Goal: Task Accomplishment & Management: Manage account settings

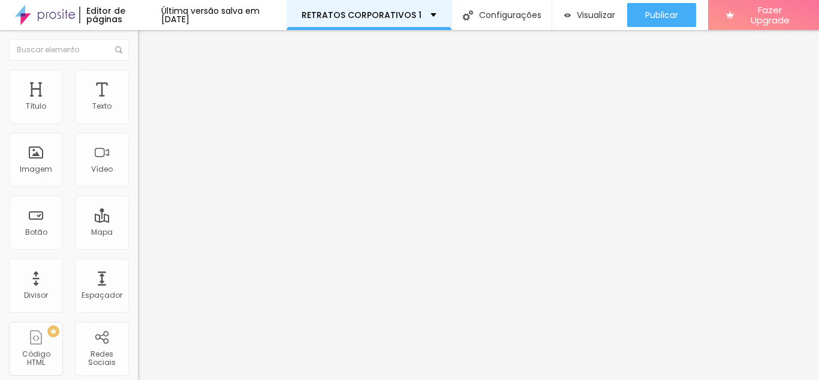
click at [437, 14] on div "RETRATOS CORPORATIVOS 1" at bounding box center [369, 15] width 135 height 8
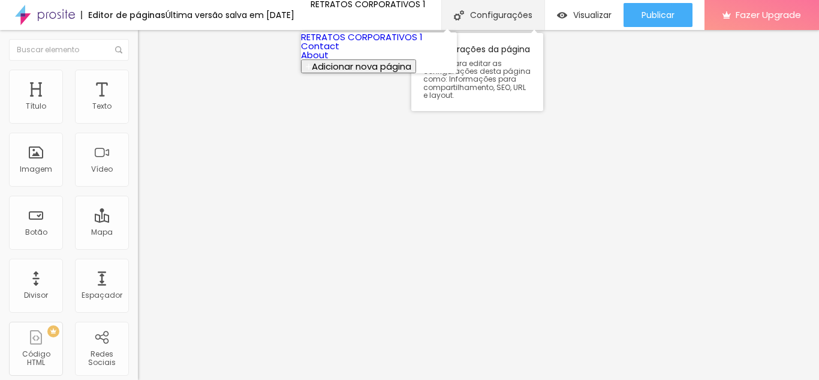
click at [492, 15] on div "Configurações" at bounding box center [492, 15] width 103 height 30
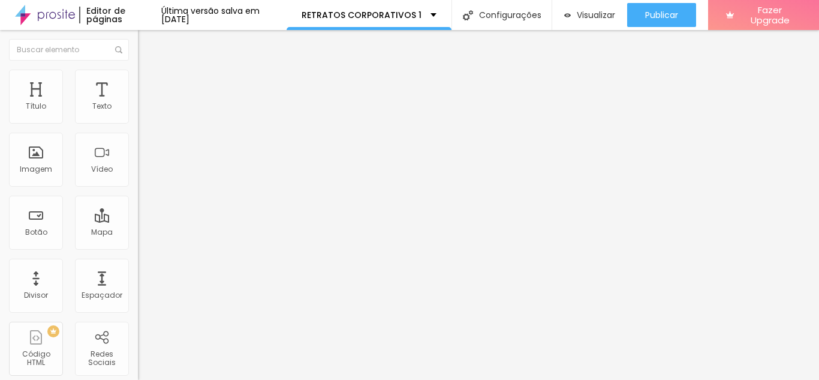
type input "R"
type input "[PERSON_NAME] Estúdio Criativo 2025"
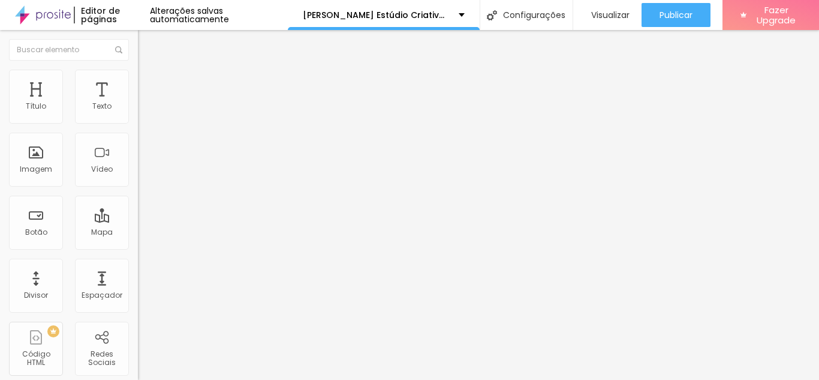
click at [138, 103] on span "Trocar imagem" at bounding box center [170, 98] width 65 height 10
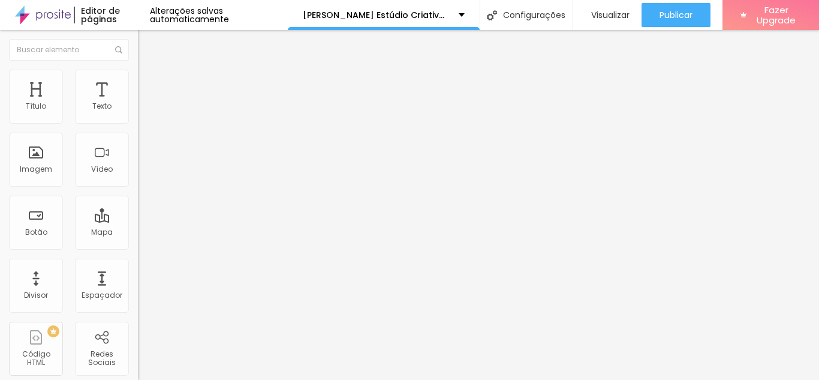
click at [138, 109] on div "Descrição da imagem (Alt)" at bounding box center [207, 105] width 138 height 7
click at [138, 171] on img at bounding box center [142, 167] width 8 height 8
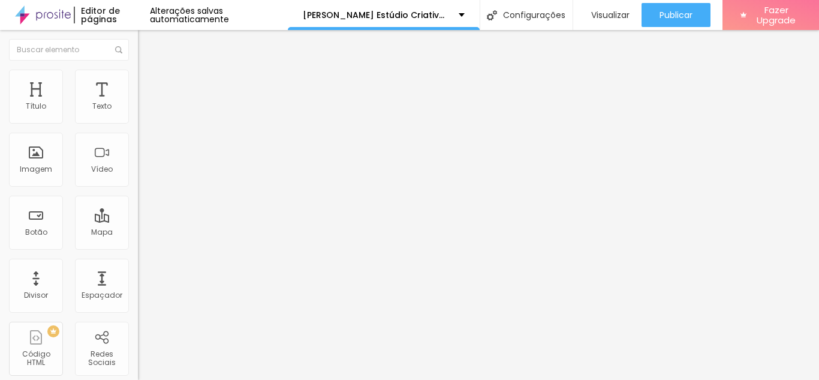
click at [138, 171] on img at bounding box center [142, 167] width 8 height 8
click at [138, 163] on div at bounding box center [207, 158] width 138 height 10
click at [149, 85] on span "Avançado" at bounding box center [169, 90] width 40 height 10
type input "7"
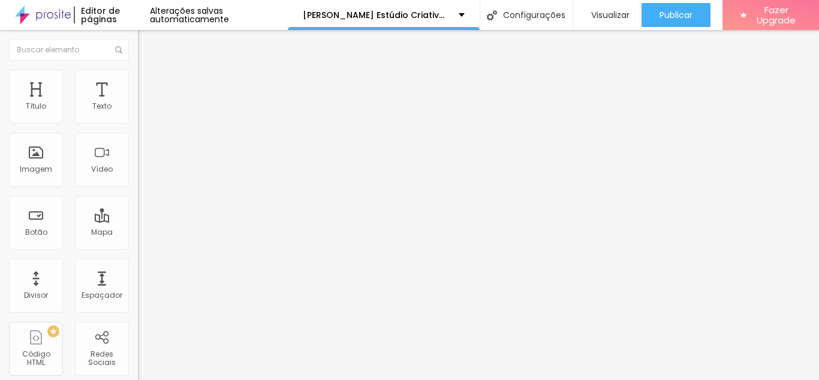
type input "15"
type input "17"
type input "18"
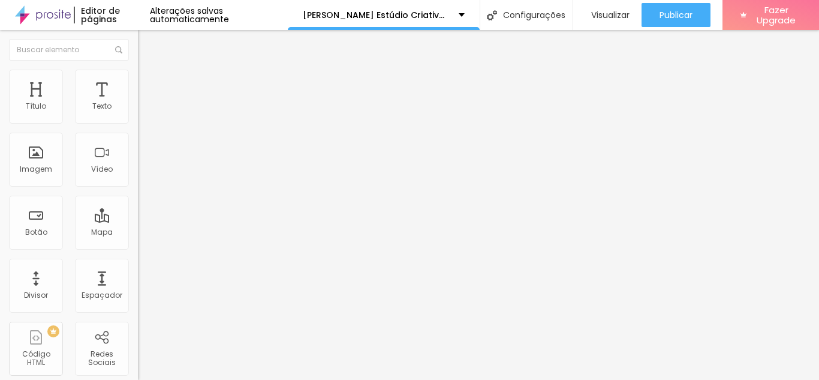
type input "18"
type input "21"
type input "23"
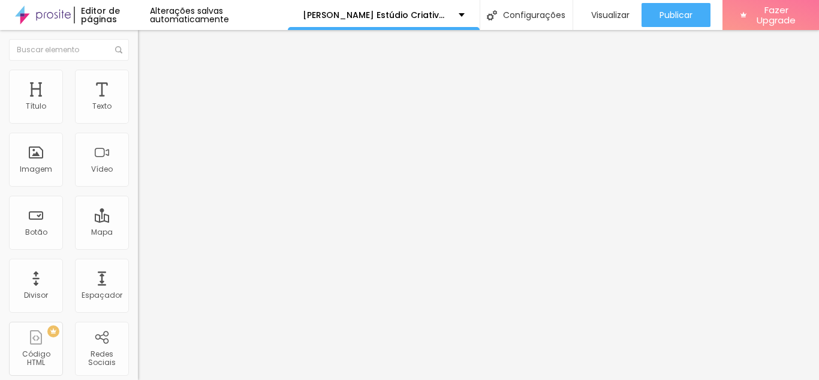
type input "24"
type input "25"
type input "24"
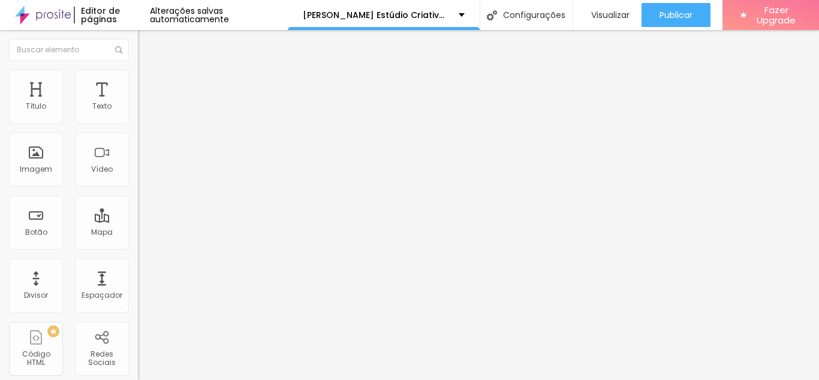
type input "24"
type input "21"
type input "18"
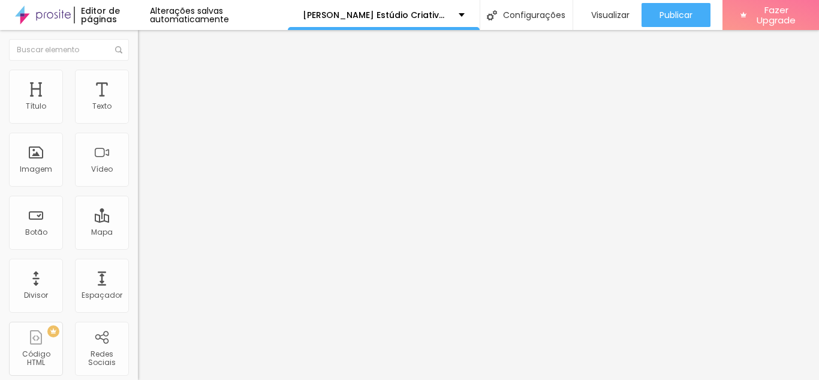
type input "17"
type input "15"
type input "14"
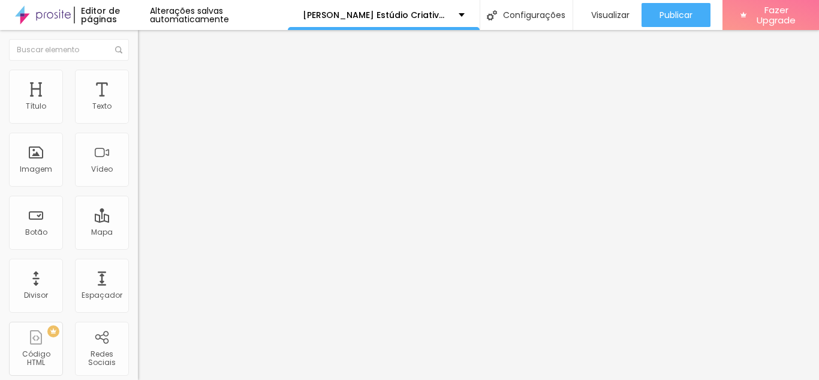
type input "14"
type input "13"
type input "12"
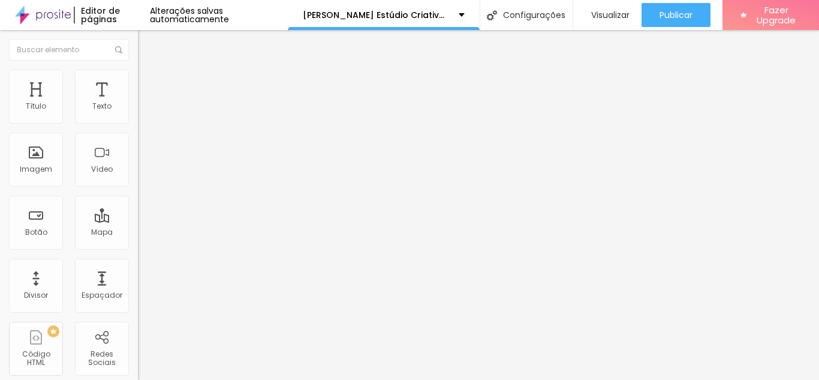
type input "11"
type input "8"
type input "7"
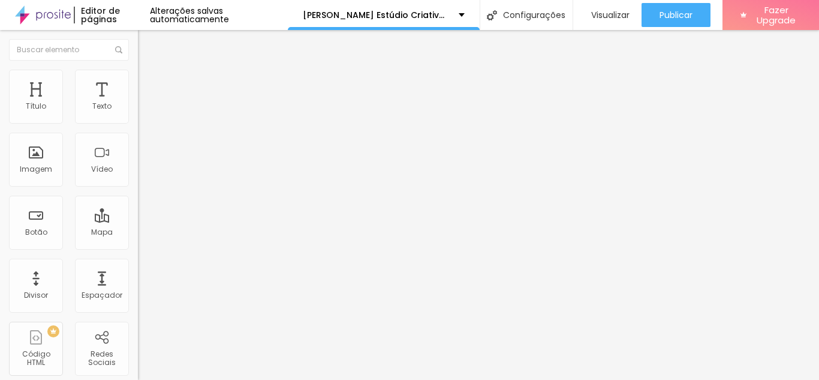
type input "7"
type input "6"
type input "5"
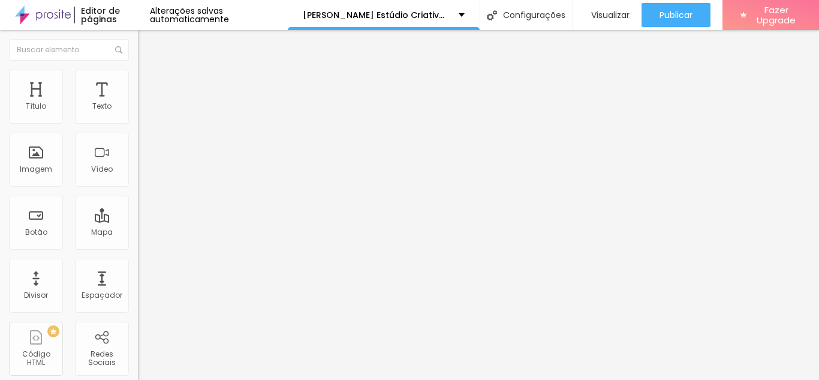
type input "4"
type input "2"
type input "1"
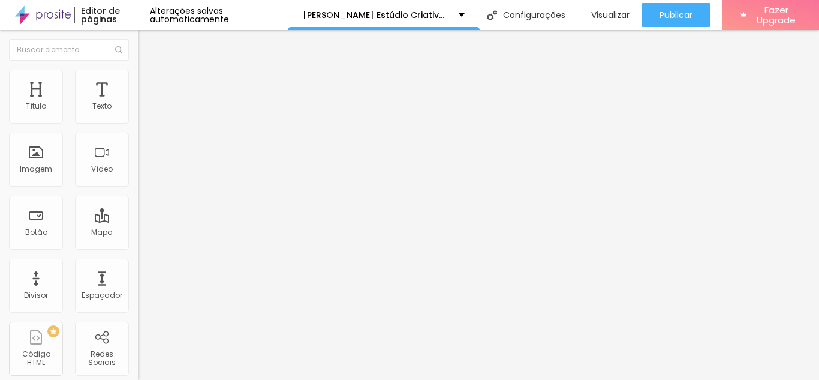
type input "1"
type input "0"
drag, startPoint x: 39, startPoint y: 118, endPoint x: 24, endPoint y: 122, distance: 15.6
click at [138, 233] on input "range" at bounding box center [176, 238] width 77 height 10
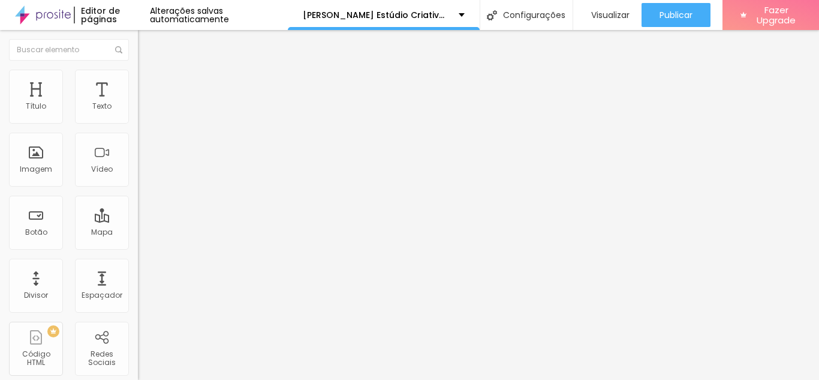
type input "2"
type input "14"
type input "25"
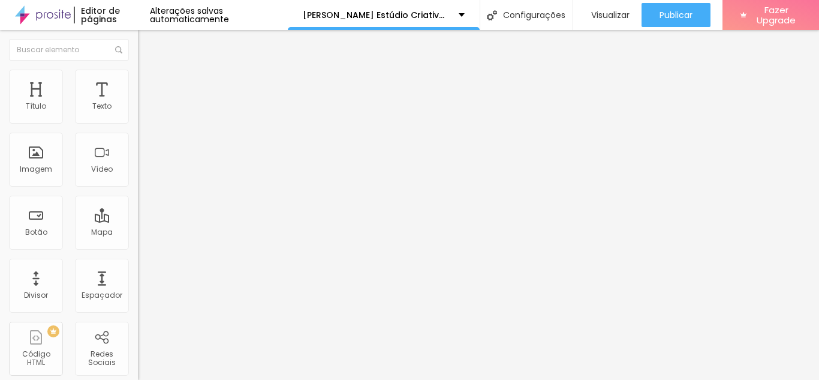
type input "25"
type input "27"
type input "29"
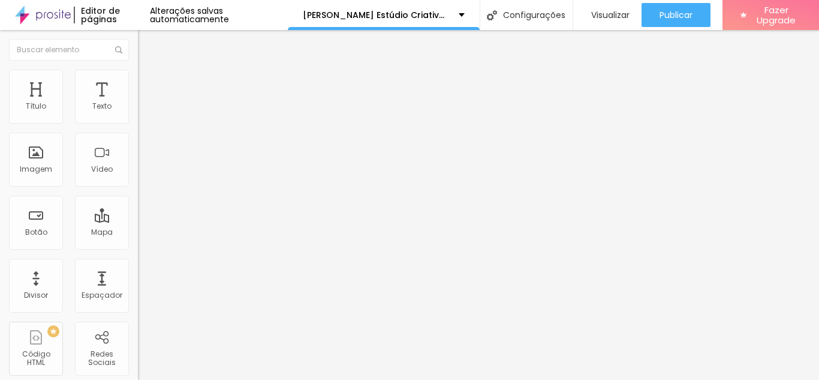
type input "32"
type input "35"
type input "41"
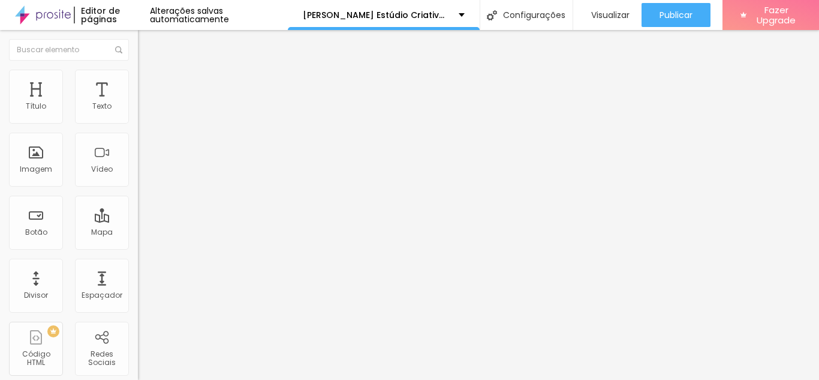
type input "41"
type input "44"
type input "49"
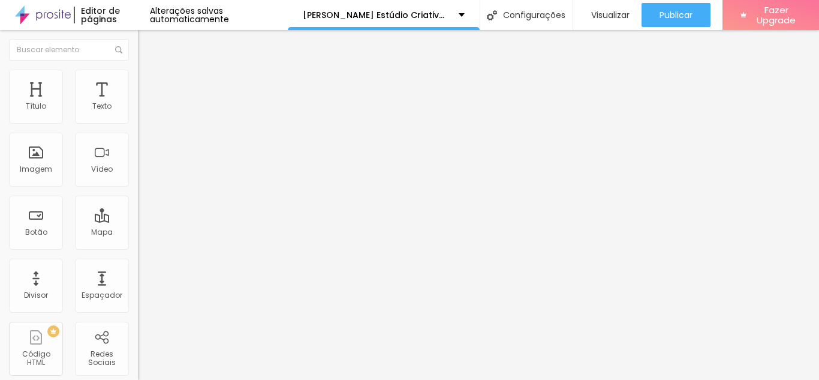
type input "54"
type input "57"
type input "58"
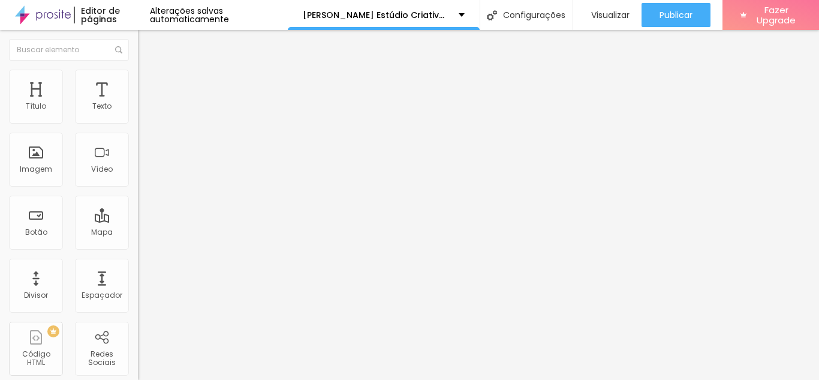
type input "58"
type input "60"
drag, startPoint x: 29, startPoint y: 136, endPoint x: 55, endPoint y: 135, distance: 25.8
type input "54"
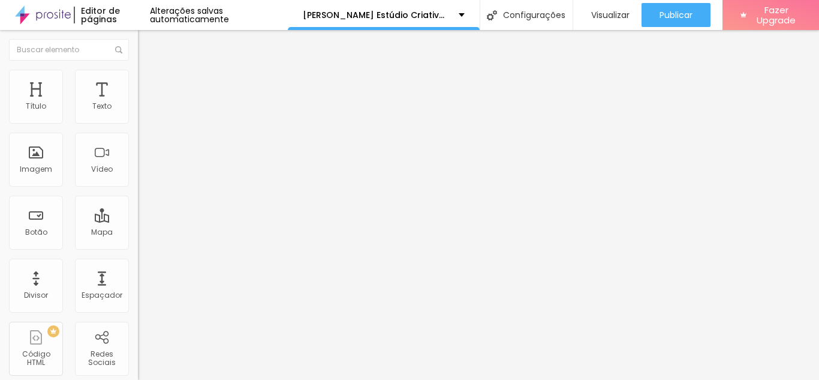
type input "54"
type input "31"
type input "26"
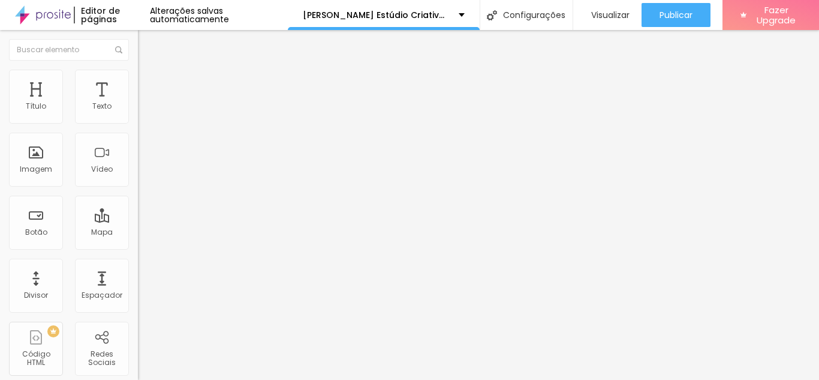
type input "26"
type input "22"
type input "19"
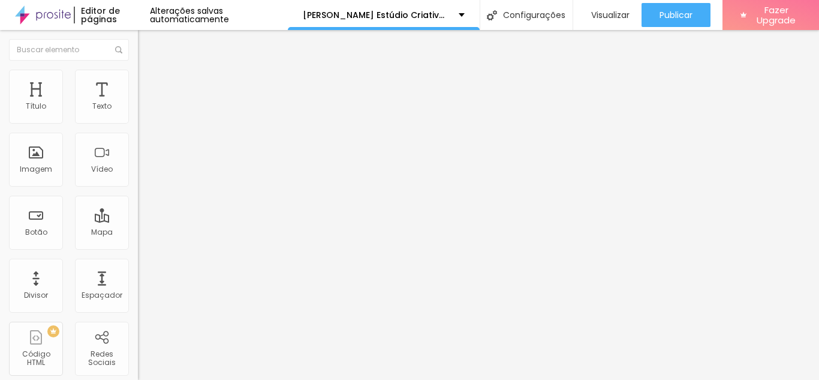
type input "16"
type input "13"
type input "9"
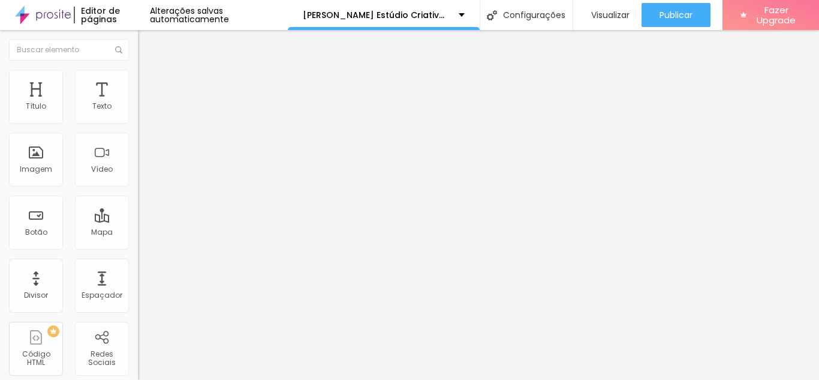
type input "9"
type input "6"
type input "5"
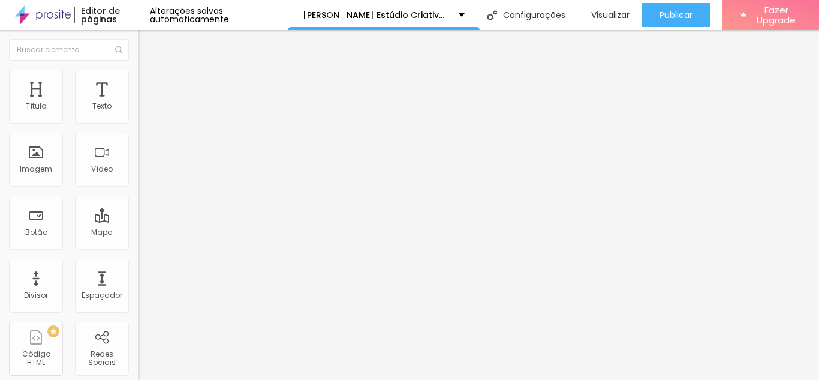
type input "2"
type input "0"
drag, startPoint x: 58, startPoint y: 142, endPoint x: 23, endPoint y: 143, distance: 35.4
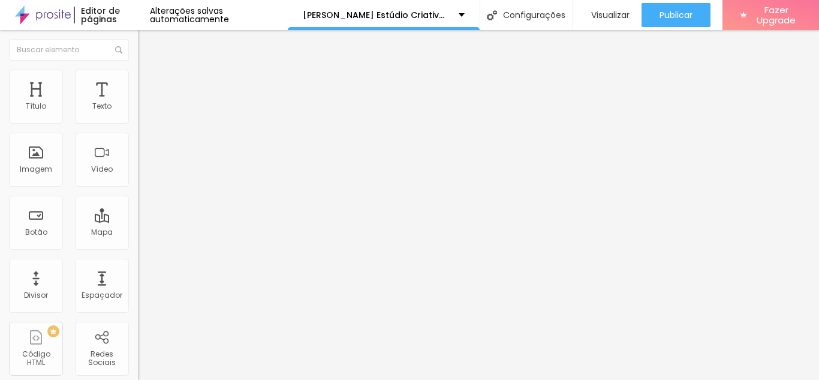
type input "0"
click at [138, 70] on img at bounding box center [143, 75] width 11 height 11
type input "75"
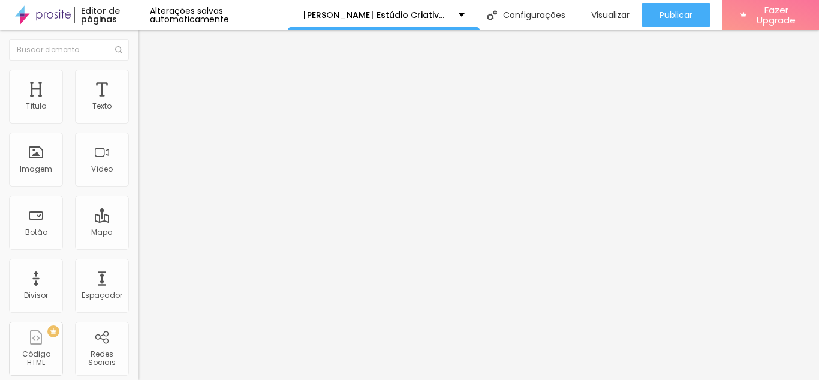
type input "70"
type input "65"
type input "70"
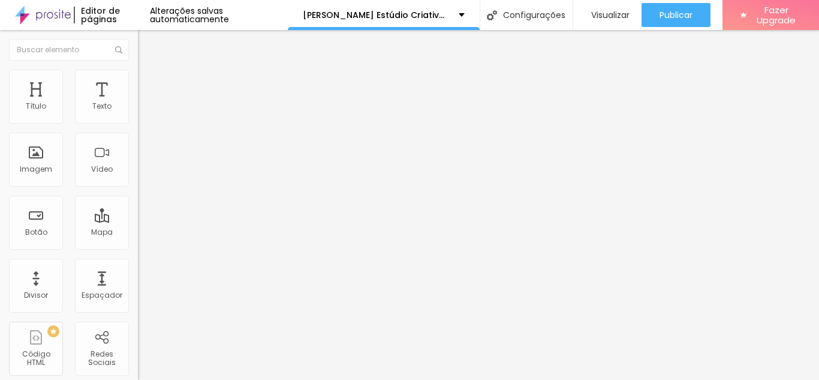
type input "70"
type input "75"
type input "80"
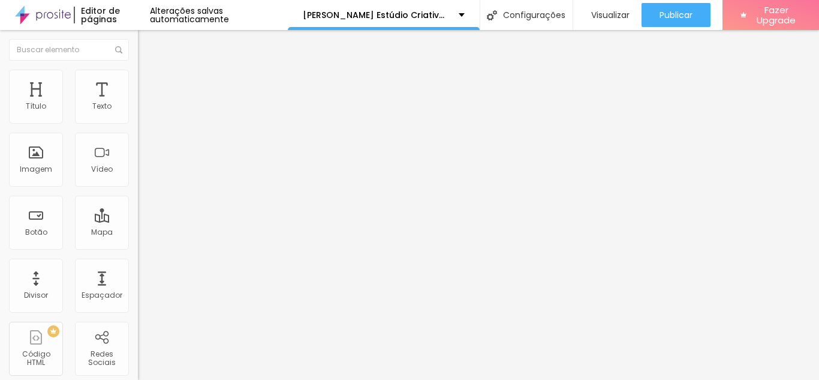
type input "85"
type input "90"
type input "95"
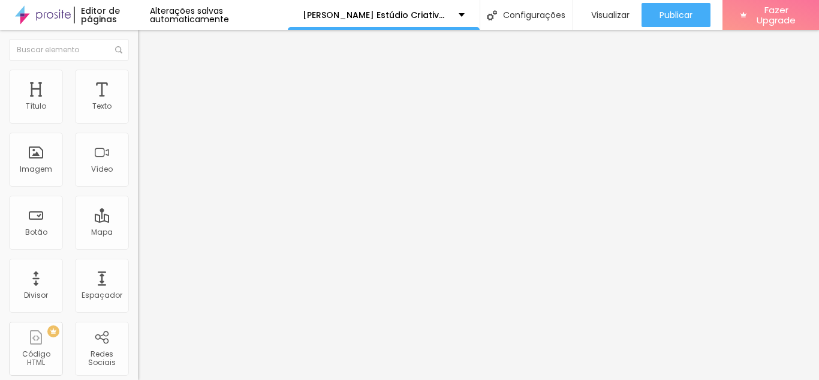
type input "95"
type input "100"
drag, startPoint x: 92, startPoint y: 128, endPoint x: 122, endPoint y: 118, distance: 31.1
click at [138, 118] on input "range" at bounding box center [176, 118] width 77 height 10
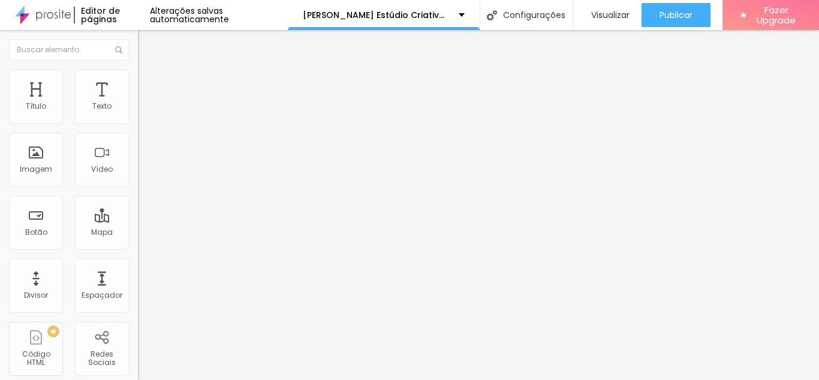
click at [138, 70] on li "Conteúdo" at bounding box center [207, 64] width 138 height 12
click at [149, 85] on span "Avançado" at bounding box center [169, 90] width 40 height 10
click at [89, 156] on div "Vídeo" at bounding box center [102, 160] width 54 height 54
click at [138, 113] on input "text" at bounding box center [210, 107] width 144 height 12
paste input "[URL][DOMAIN_NAME]"
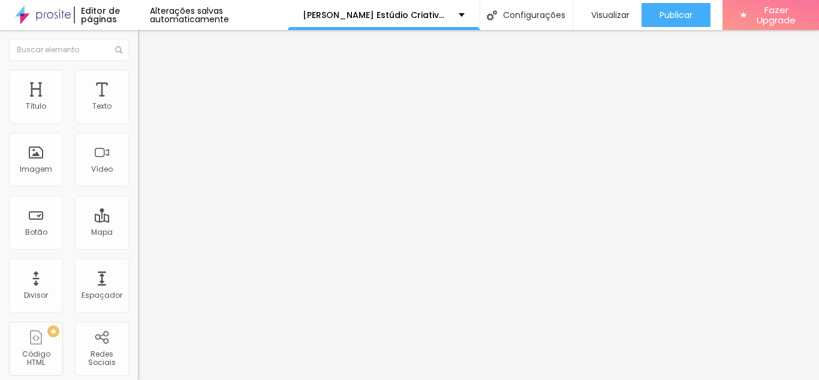
scroll to position [0, 108]
type input "[URL][DOMAIN_NAME]"
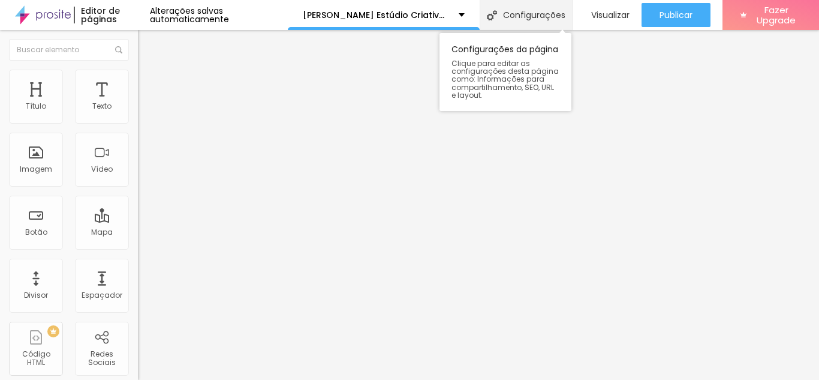
click at [554, 16] on div "Configurações" at bounding box center [526, 15] width 93 height 30
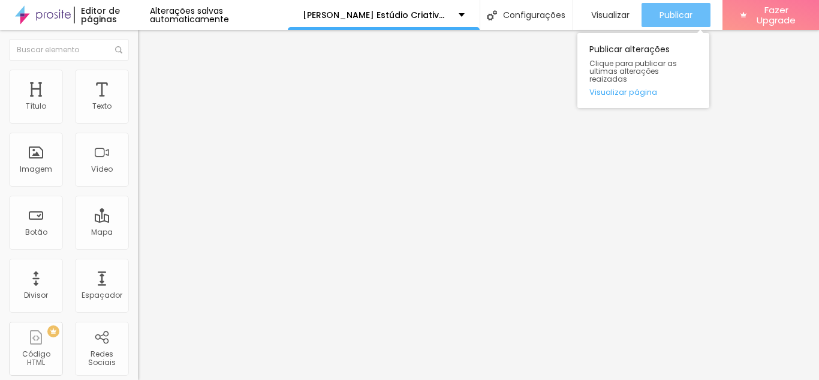
click at [668, 16] on span "Publicar" at bounding box center [676, 15] width 33 height 10
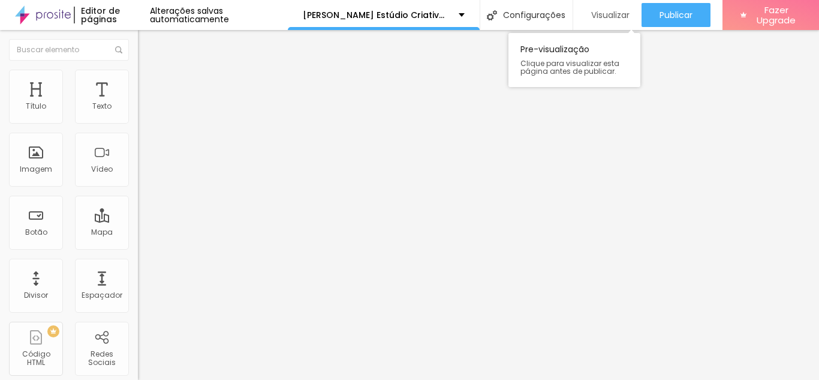
click at [591, 17] on span "Visualizar" at bounding box center [610, 15] width 38 height 10
